Goal: Information Seeking & Learning: Check status

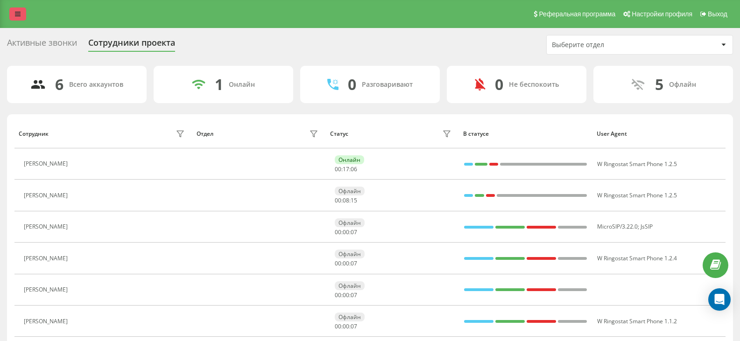
click at [21, 16] on link at bounding box center [17, 13] width 17 height 13
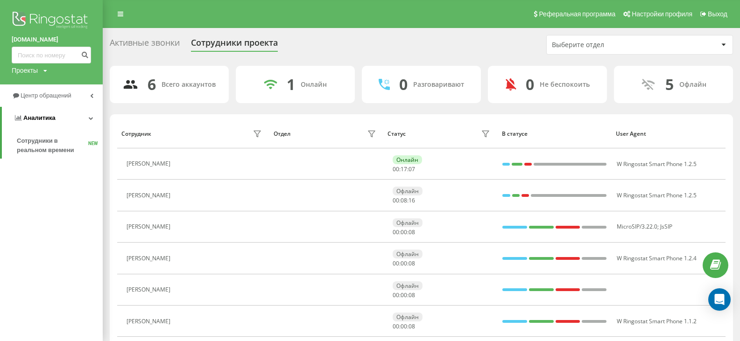
click at [43, 124] on link "Аналитика" at bounding box center [52, 118] width 101 height 22
click at [38, 118] on span "Аналитика" at bounding box center [37, 117] width 32 height 7
click at [92, 119] on icon at bounding box center [91, 118] width 5 height 5
click at [48, 68] on div "[DOMAIN_NAME] Проекты [DOMAIN_NAME] [DOMAIN_NAME]" at bounding box center [51, 42] width 103 height 85
click at [43, 70] on div "Проекты [DOMAIN_NAME] [DOMAIN_NAME]" at bounding box center [30, 70] width 36 height 9
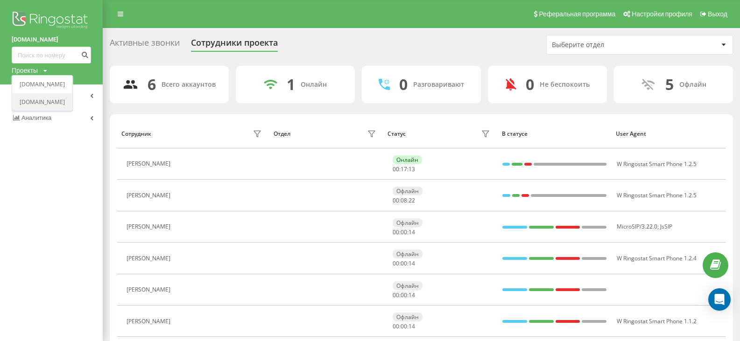
click at [51, 102] on link "[DOMAIN_NAME]" at bounding box center [42, 102] width 45 height 7
click at [49, 115] on span "Аналитика" at bounding box center [37, 117] width 32 height 7
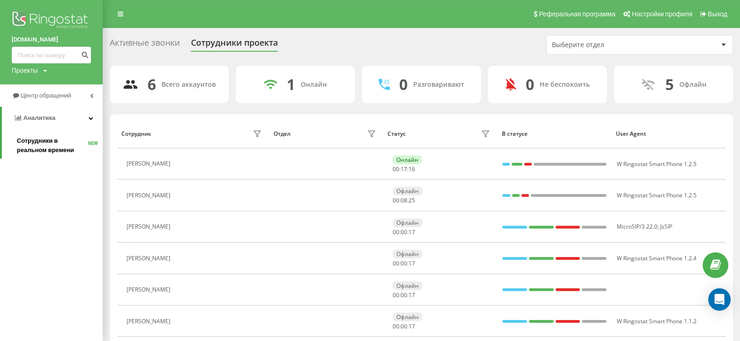
click at [50, 139] on span "Сотрудники в реальном времени" at bounding box center [52, 145] width 71 height 19
click at [34, 145] on span "Сотрудники в реальном времени" at bounding box center [52, 145] width 71 height 19
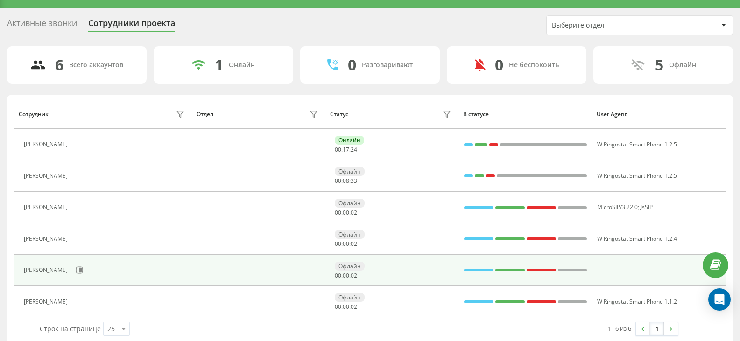
scroll to position [31, 0]
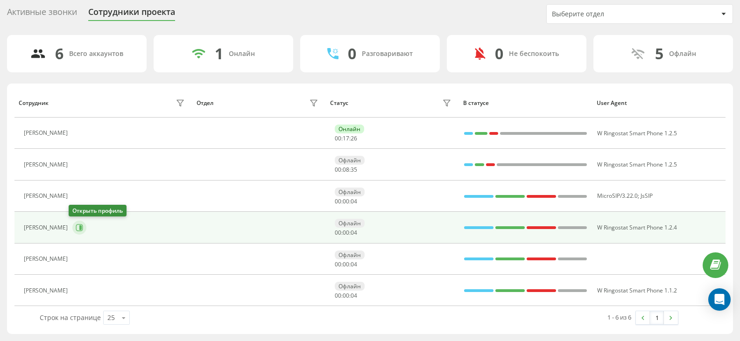
click at [76, 228] on icon at bounding box center [79, 227] width 7 height 7
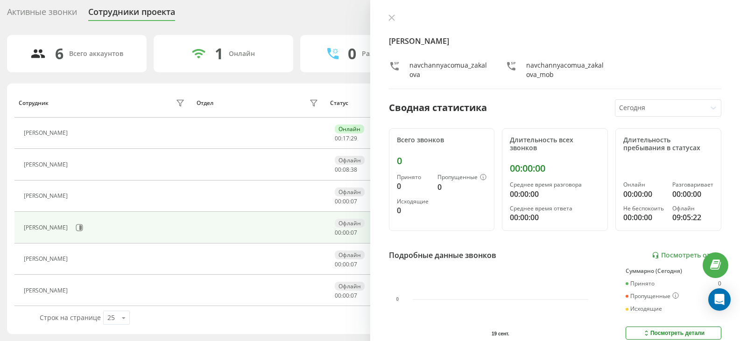
click at [709, 106] on icon at bounding box center [713, 107] width 9 height 9
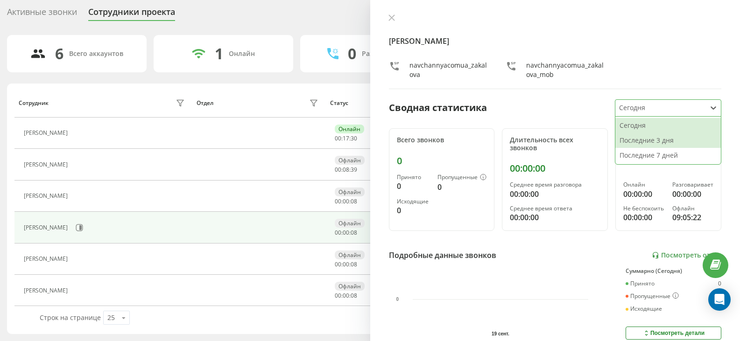
click at [653, 141] on div "Последние 3 дня" at bounding box center [669, 140] width 106 height 15
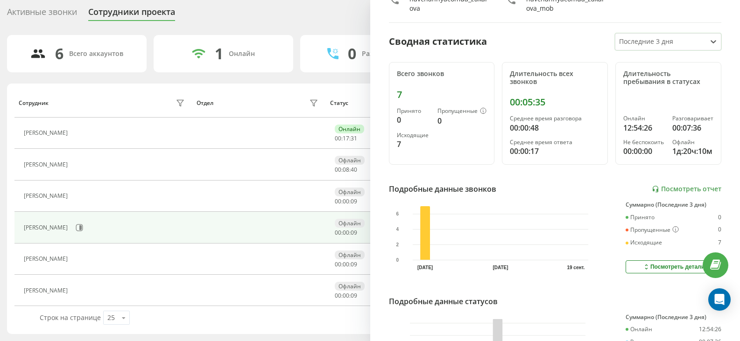
scroll to position [166, 0]
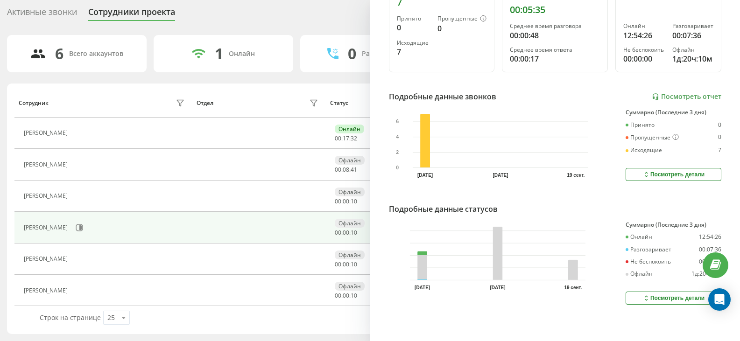
click at [645, 171] on div "Посмотреть детали" at bounding box center [674, 174] width 62 height 7
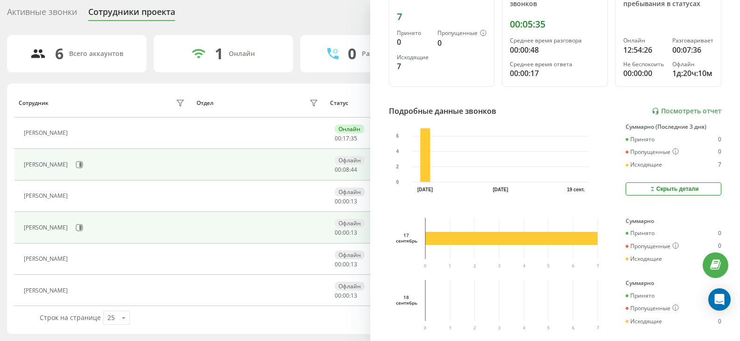
scroll to position [44, 0]
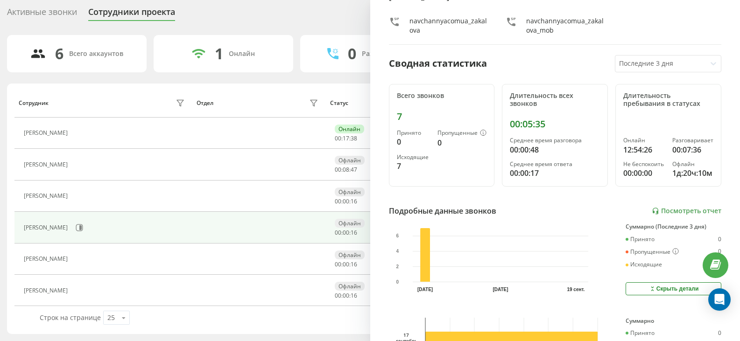
click at [32, 13] on div "Активные звонки" at bounding box center [42, 14] width 70 height 14
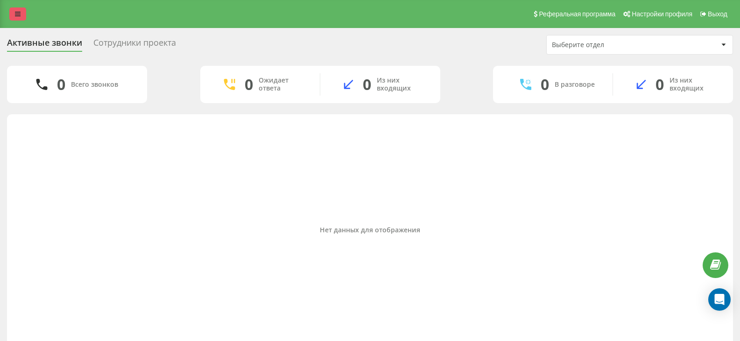
click at [12, 15] on link at bounding box center [17, 13] width 17 height 13
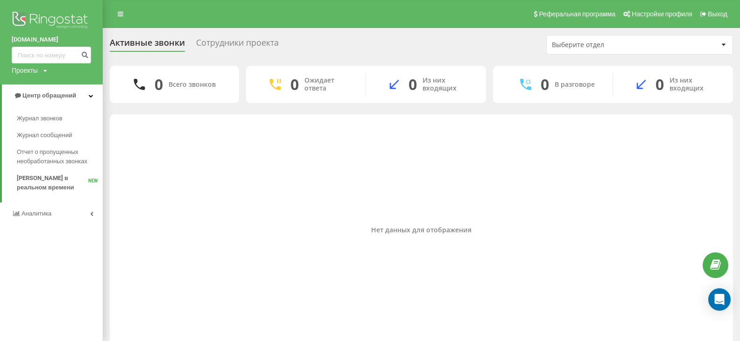
click at [44, 73] on icon at bounding box center [45, 71] width 4 height 6
click at [45, 82] on link "[DOMAIN_NAME]" at bounding box center [42, 84] width 45 height 7
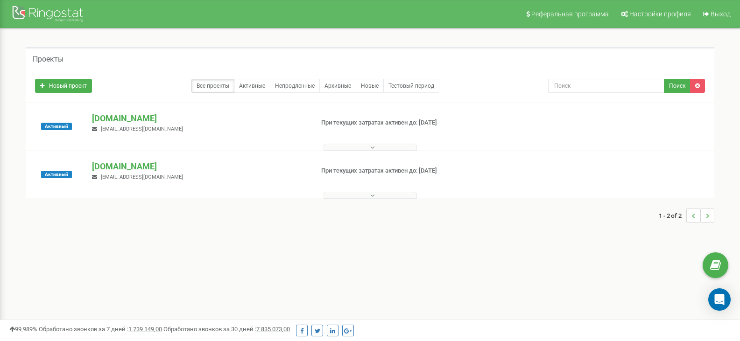
click at [385, 199] on button at bounding box center [370, 195] width 93 height 7
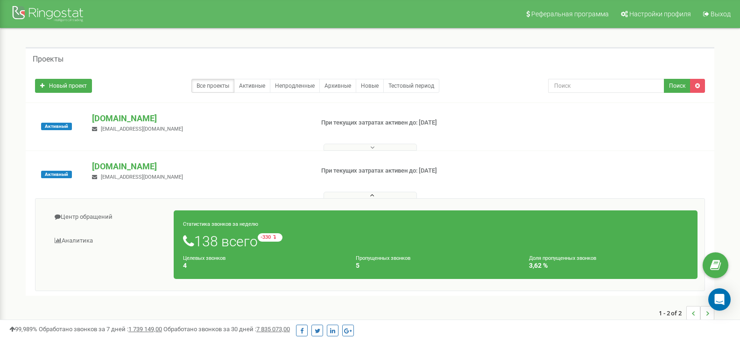
click at [367, 147] on button at bounding box center [370, 147] width 93 height 7
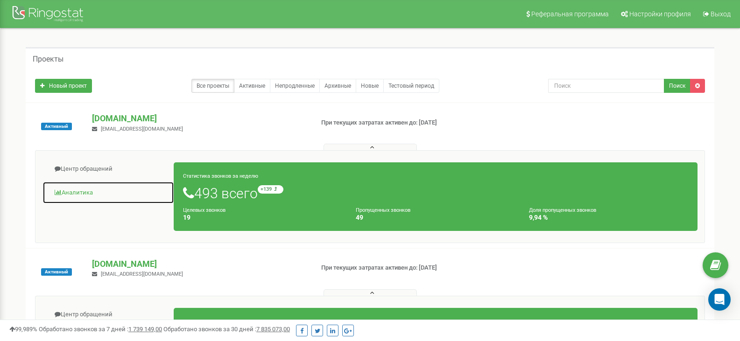
click at [68, 192] on link "Аналитика" at bounding box center [109, 193] width 132 height 23
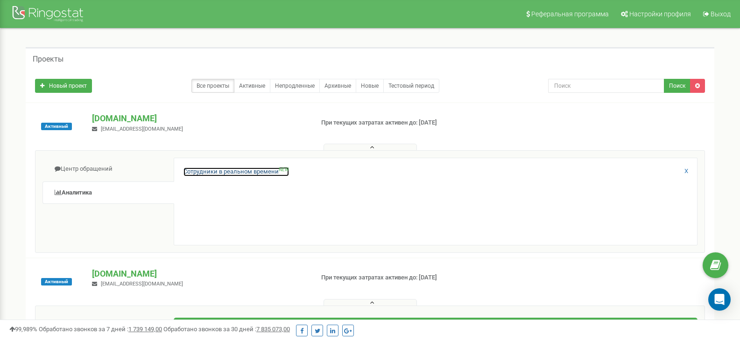
click at [239, 175] on link "Сотрудники в реальном времени NEW" at bounding box center [237, 172] width 106 height 9
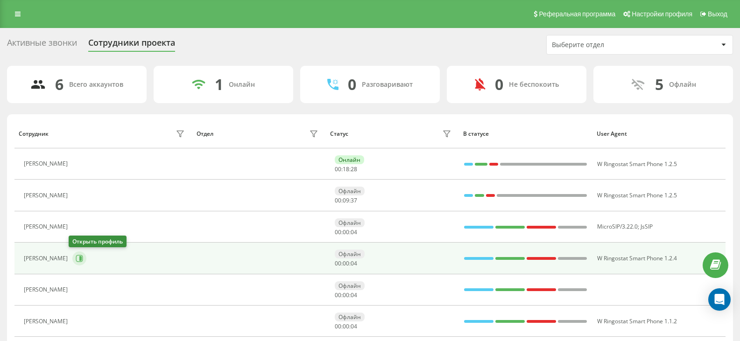
click at [76, 256] on icon at bounding box center [79, 258] width 7 height 7
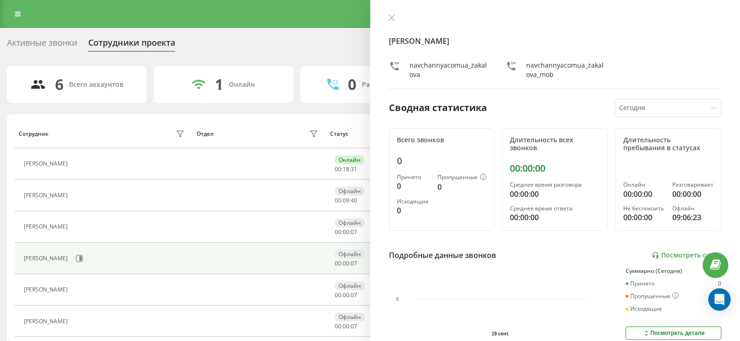
click at [709, 107] on icon at bounding box center [713, 107] width 9 height 9
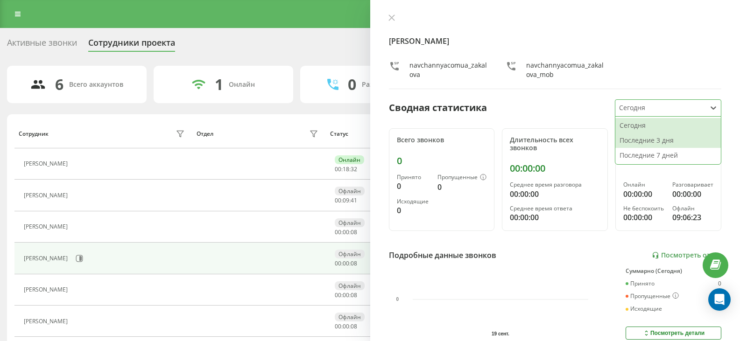
click at [647, 135] on div "Последние 3 дня" at bounding box center [669, 140] width 106 height 15
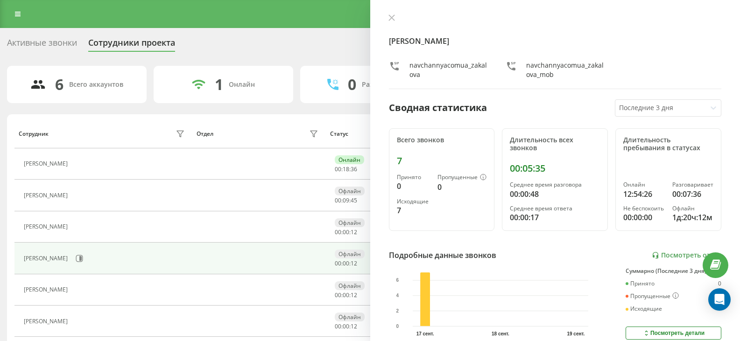
click at [325, 49] on div "Активные звонки Сотрудники проекта Выберите отдел" at bounding box center [370, 45] width 726 height 20
click at [393, 19] on icon at bounding box center [392, 18] width 6 height 6
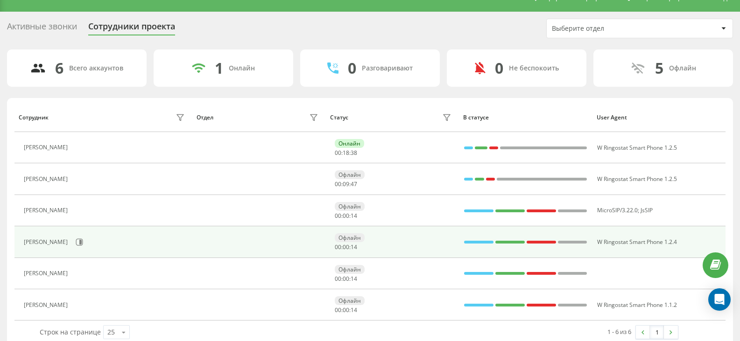
scroll to position [31, 0]
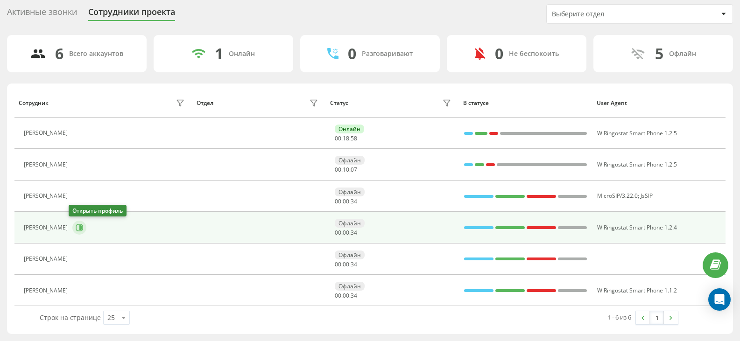
click at [76, 225] on icon at bounding box center [79, 227] width 7 height 7
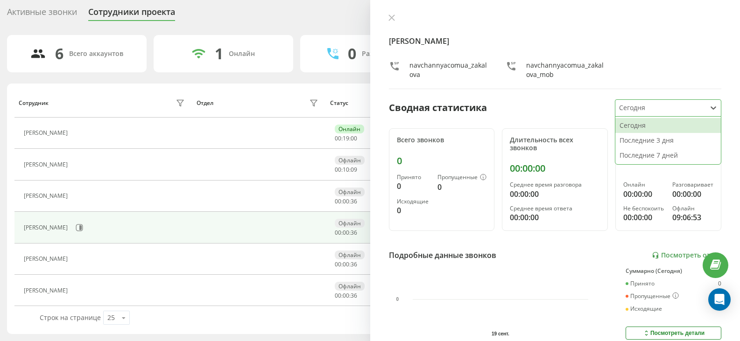
click at [709, 111] on icon at bounding box center [713, 107] width 9 height 9
click at [630, 144] on div "Последние 3 дня" at bounding box center [669, 140] width 106 height 15
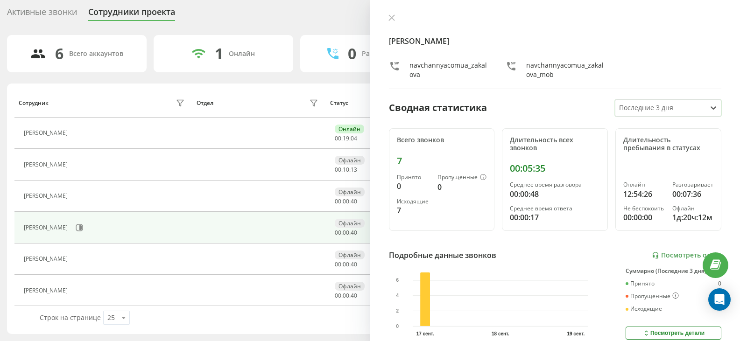
scroll to position [166, 0]
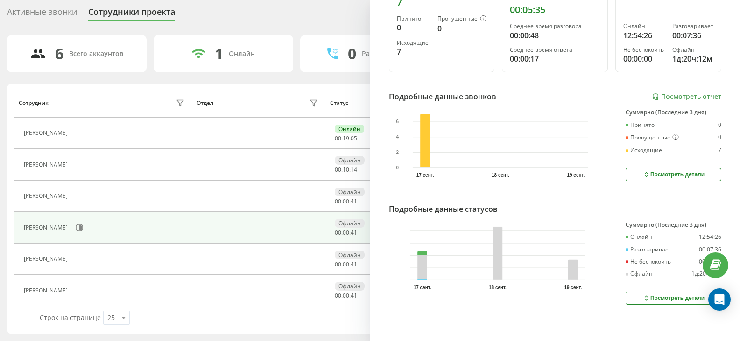
click at [644, 171] on div "Посмотреть детали" at bounding box center [674, 174] width 62 height 7
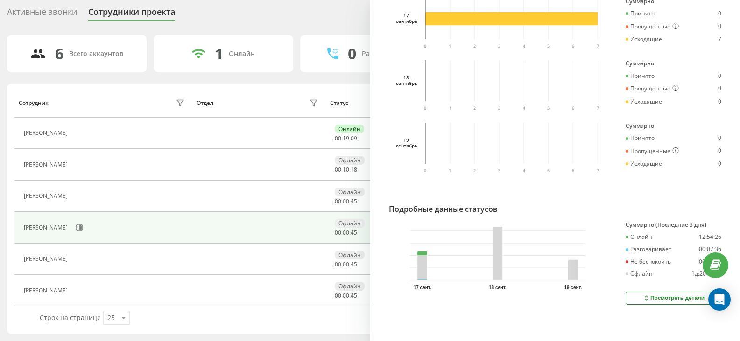
scroll to position [44, 0]
